Goal: Information Seeking & Learning: Compare options

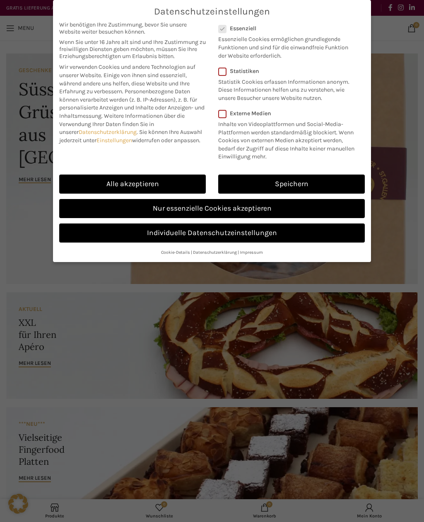
click at [244, 207] on link "Nur essenzielle Cookies akzeptieren" at bounding box center [212, 208] width 306 height 19
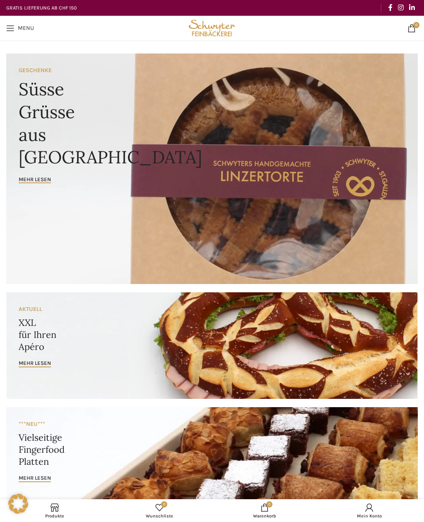
click at [13, 26] on span "Open mobile menu" at bounding box center [10, 28] width 8 height 8
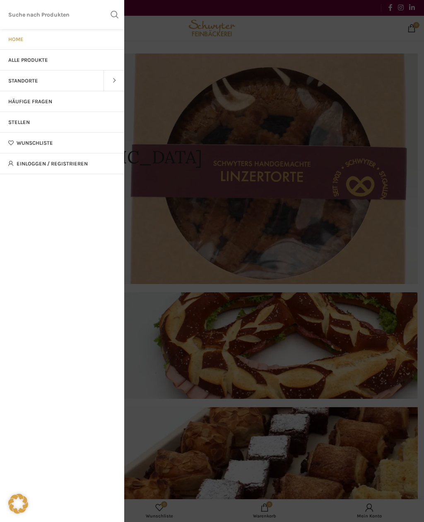
click at [36, 62] on span "Alle Produkte" at bounding box center [28, 60] width 40 height 7
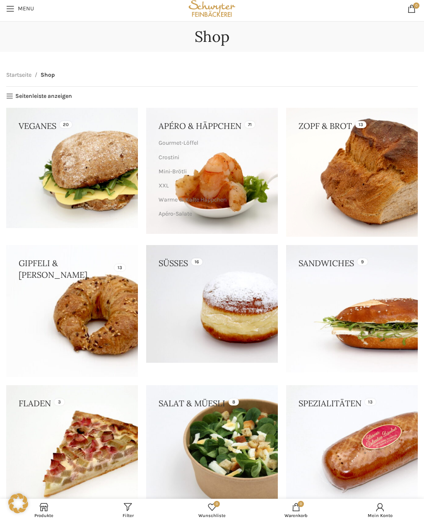
scroll to position [19, 0]
click at [385, 194] on link at bounding box center [352, 172] width 132 height 128
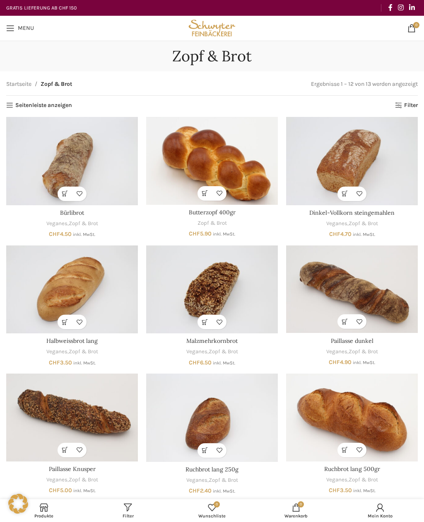
click at [73, 161] on img "Bürlibrot" at bounding box center [72, 161] width 132 height 88
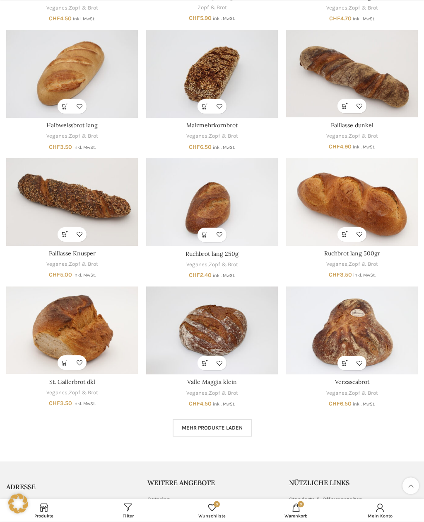
scroll to position [216, 0]
click at [87, 331] on img "St. Gallerbrot dkl" at bounding box center [72, 330] width 132 height 88
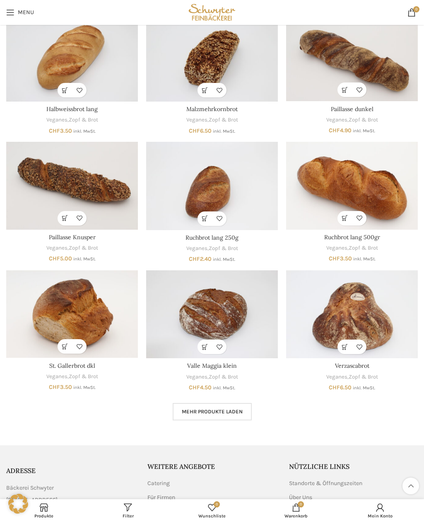
scroll to position [230, 0]
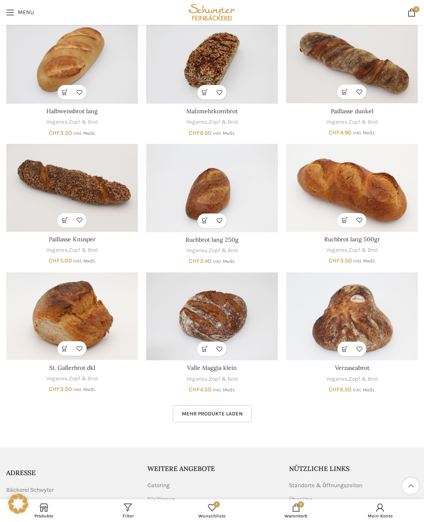
click at [349, 324] on img "Verzascabrot" at bounding box center [352, 316] width 132 height 88
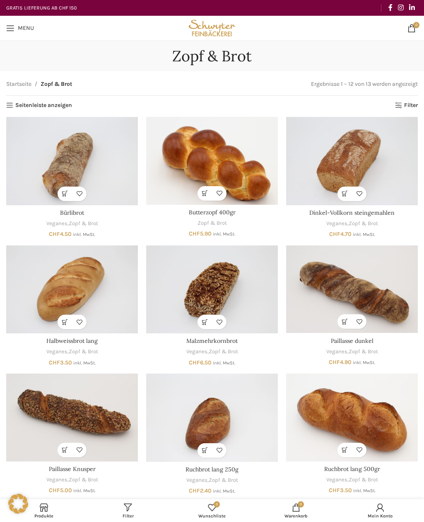
scroll to position [256, 0]
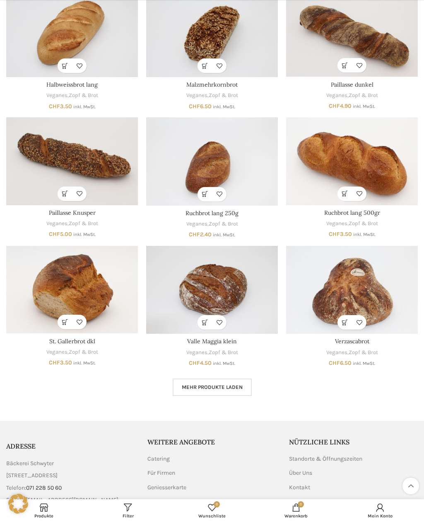
click at [236, 384] on span "Mehr Produkte laden" at bounding box center [212, 387] width 61 height 7
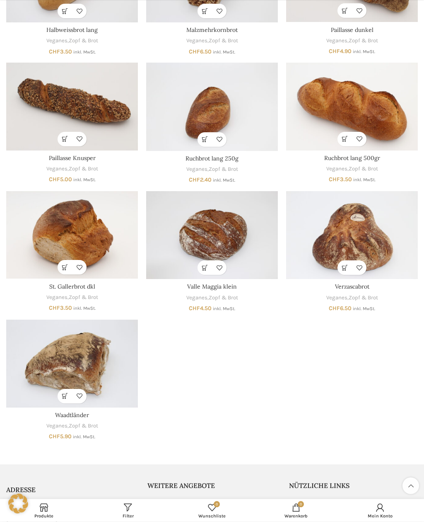
scroll to position [312, 0]
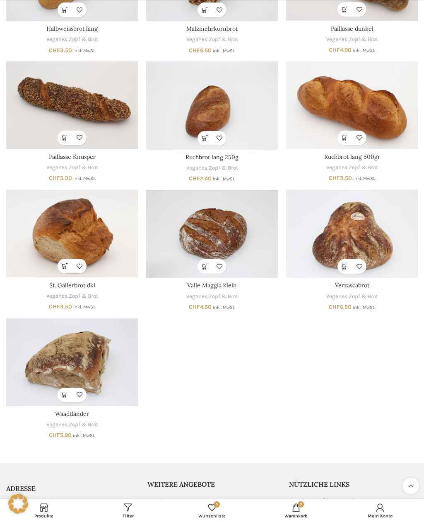
click at [98, 361] on img "Waadtländer" at bounding box center [72, 362] width 132 height 88
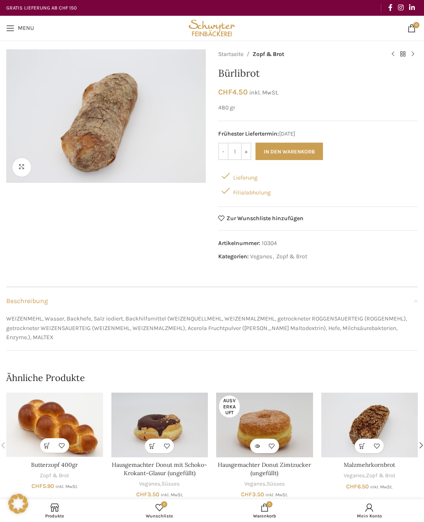
scroll to position [21, 0]
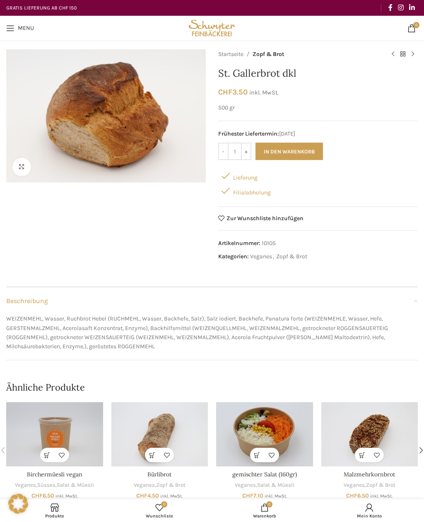
scroll to position [10, 0]
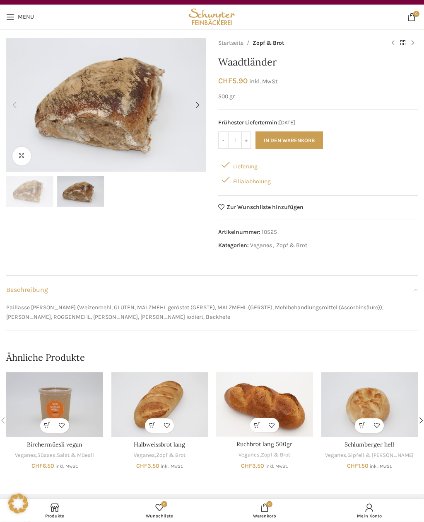
scroll to position [11, 0]
click at [373, 403] on img "Schlumberger hell" at bounding box center [370, 404] width 97 height 65
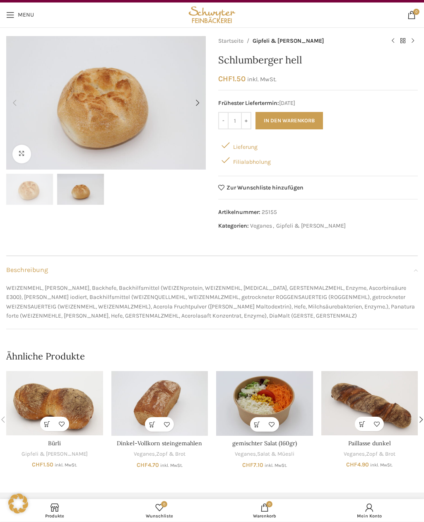
scroll to position [14, 0]
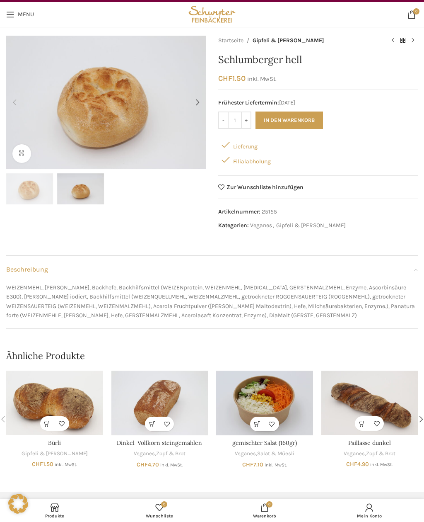
click at [18, 18] on link "Menu" at bounding box center [20, 14] width 36 height 17
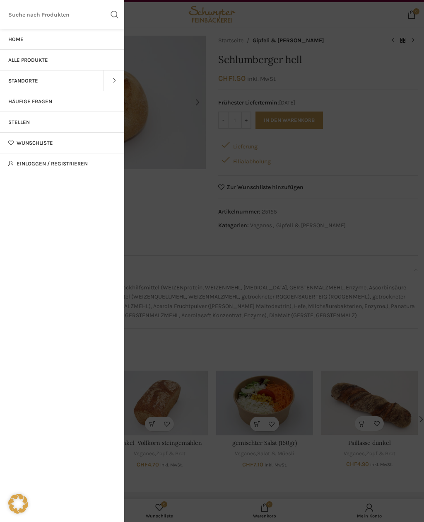
click at [42, 61] on span "Alle Produkte" at bounding box center [28, 60] width 40 height 7
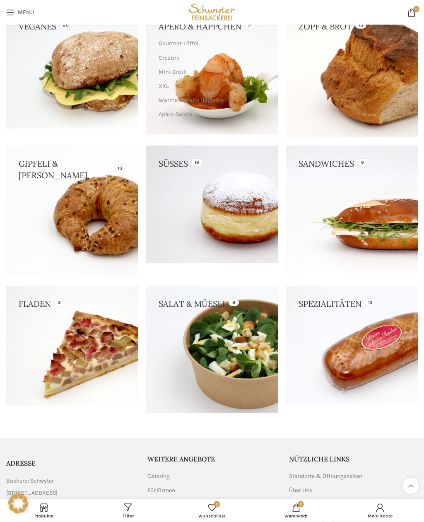
scroll to position [119, 0]
click at [374, 71] on link at bounding box center [352, 72] width 132 height 128
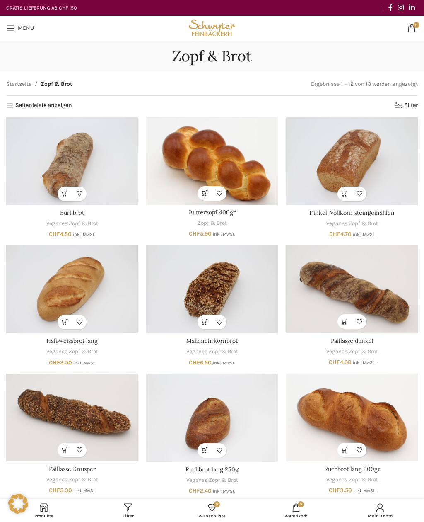
click at [68, 152] on img "Bürlibrot" at bounding box center [72, 161] width 132 height 88
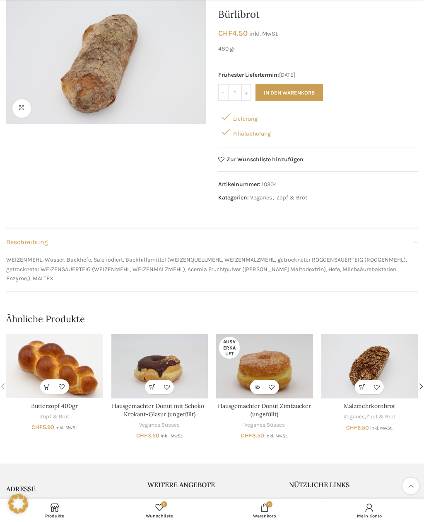
scroll to position [62, 0]
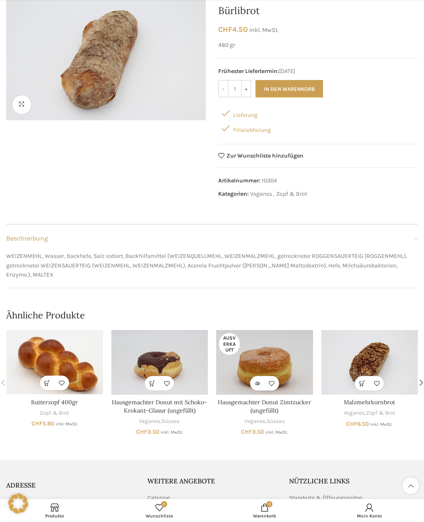
click at [421, 380] on div "Next slide" at bounding box center [421, 383] width 17 height 17
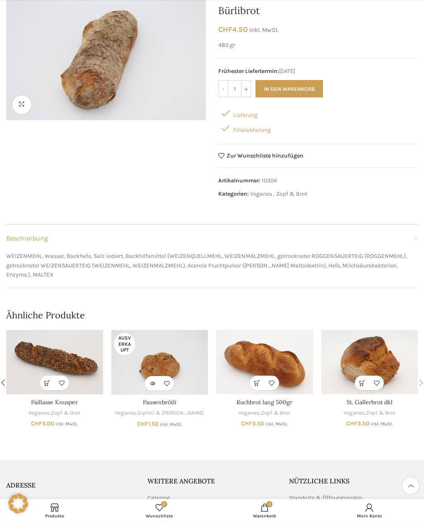
click at [419, 375] on div "Next slide" at bounding box center [421, 383] width 17 height 17
click at [421, 375] on div "Next slide" at bounding box center [421, 383] width 17 height 17
click at [419, 379] on div "Next slide" at bounding box center [421, 383] width 17 height 17
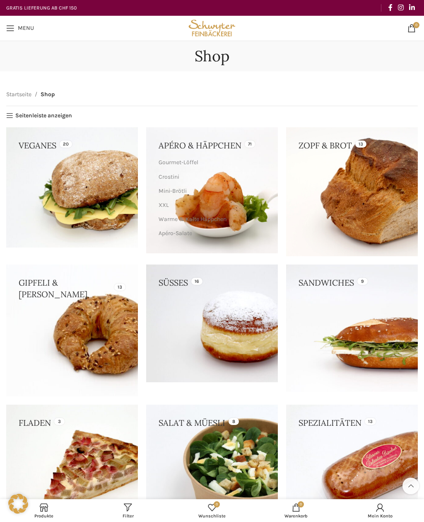
scroll to position [145, 0]
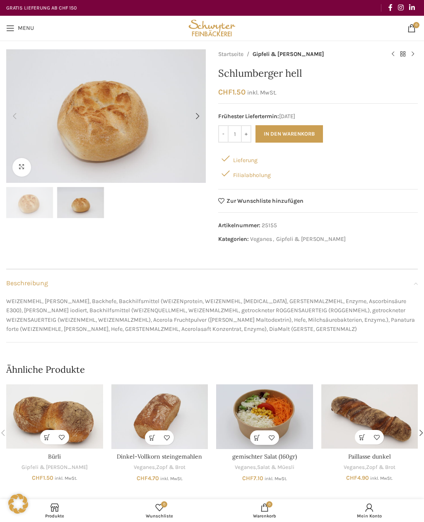
scroll to position [40, 0]
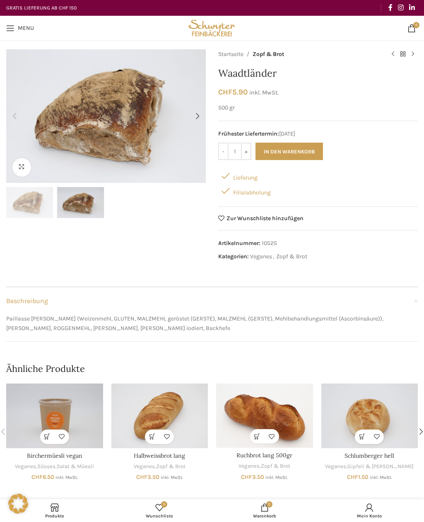
scroll to position [38, 0]
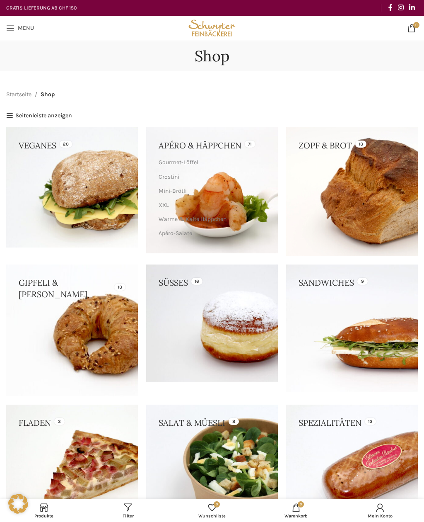
scroll to position [19, 0]
